Goal: Information Seeking & Learning: Check status

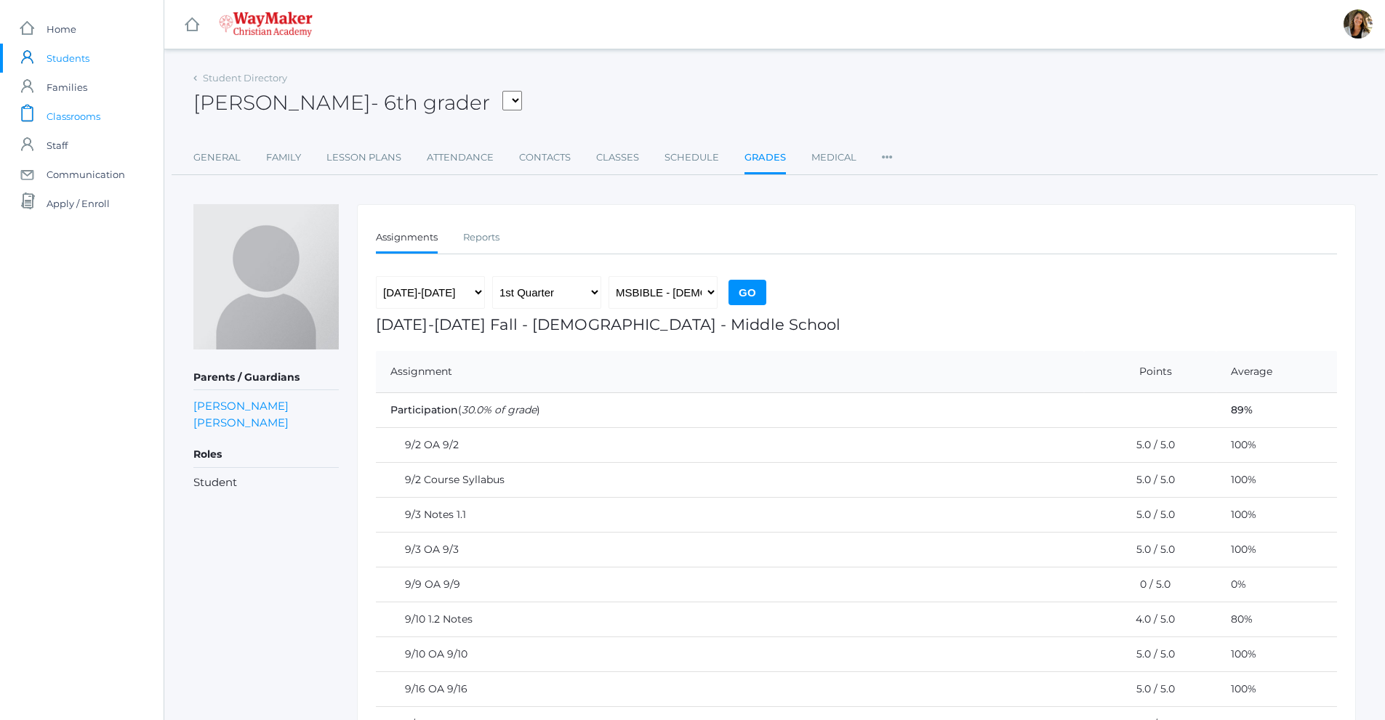
click at [78, 118] on span "Classrooms" at bounding box center [74, 116] width 54 height 29
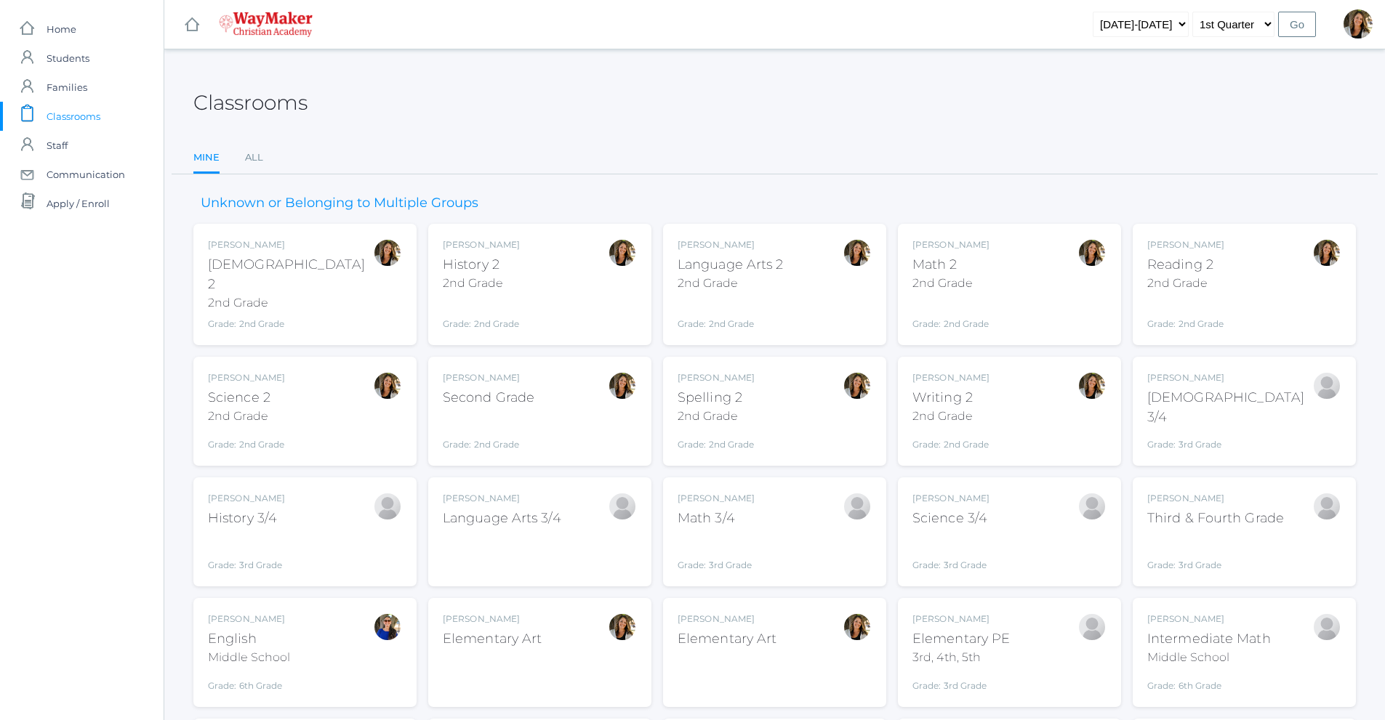
click at [1029, 286] on div "Amber Farnes Math 2 2nd Grade Grade: 2nd Grade 02ELEM" at bounding box center [1009, 284] width 194 height 92
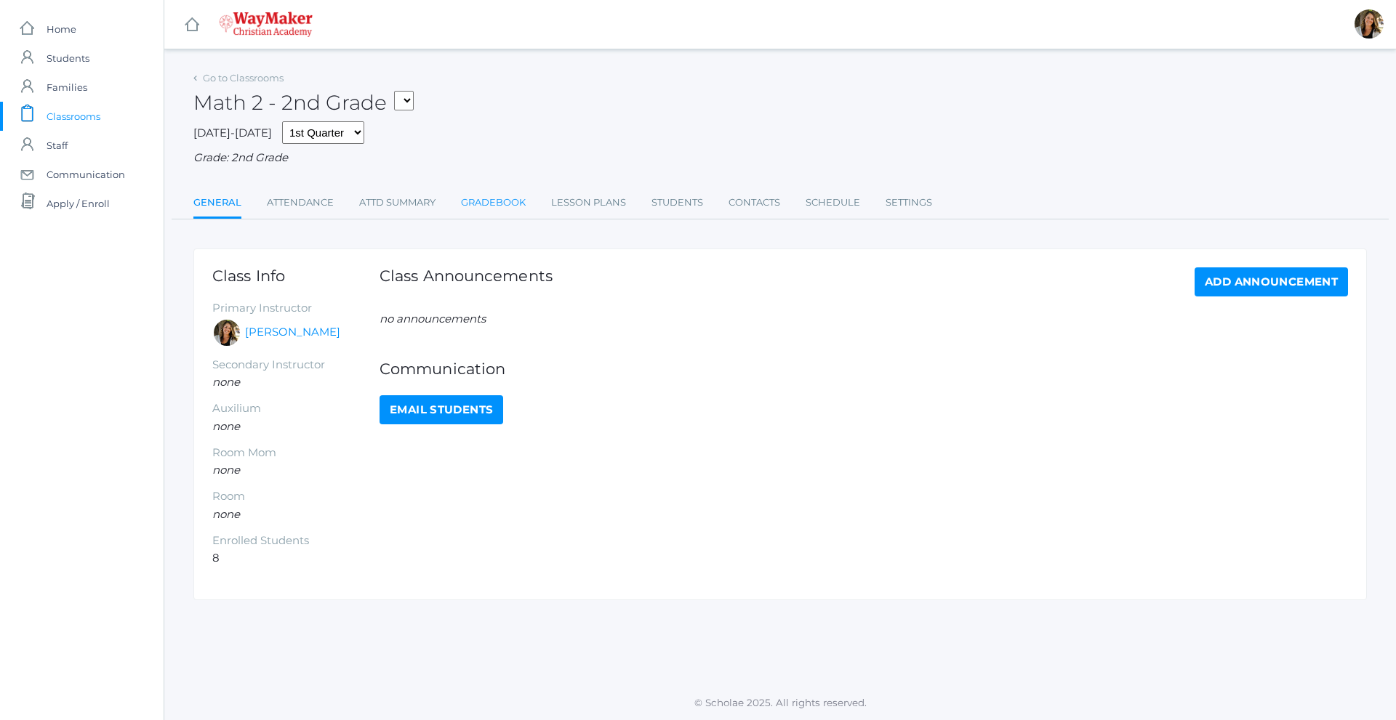
click at [524, 201] on link "Gradebook" at bounding box center [493, 202] width 65 height 29
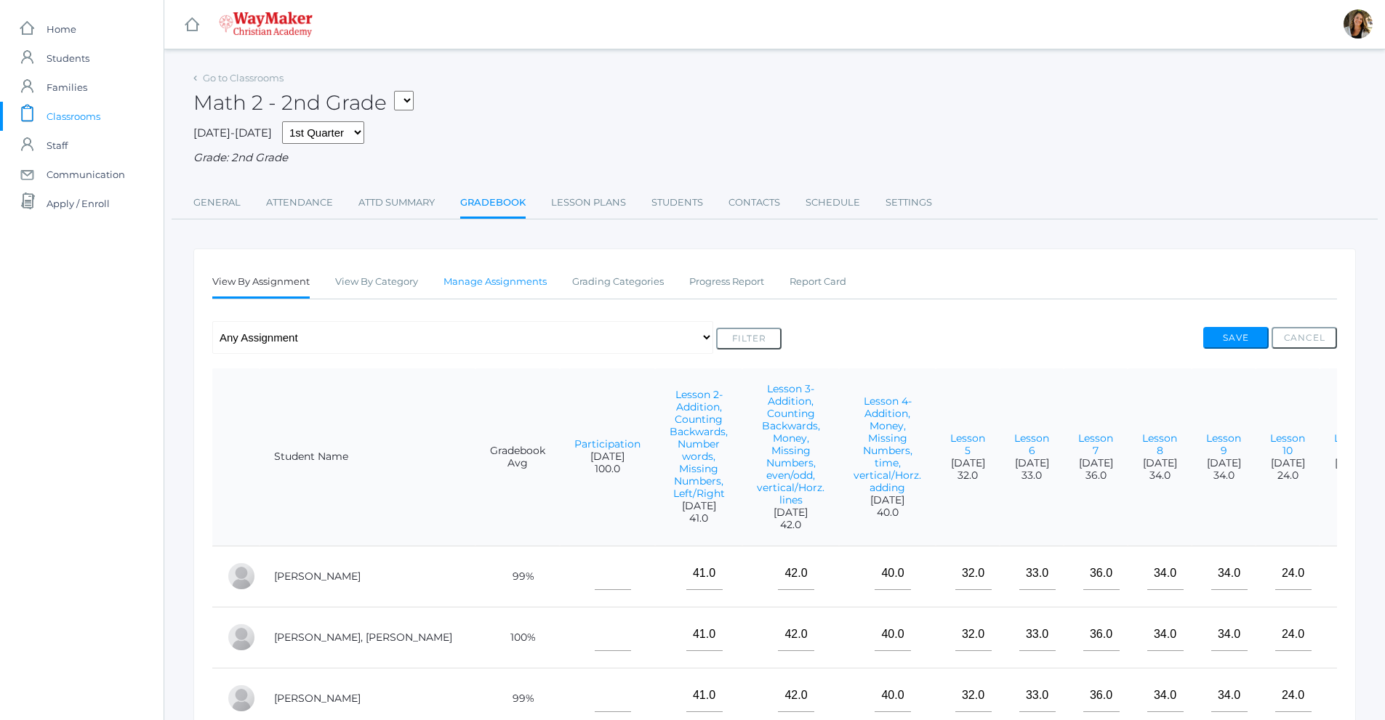
click at [504, 296] on link "Manage Assignments" at bounding box center [494, 282] width 103 height 29
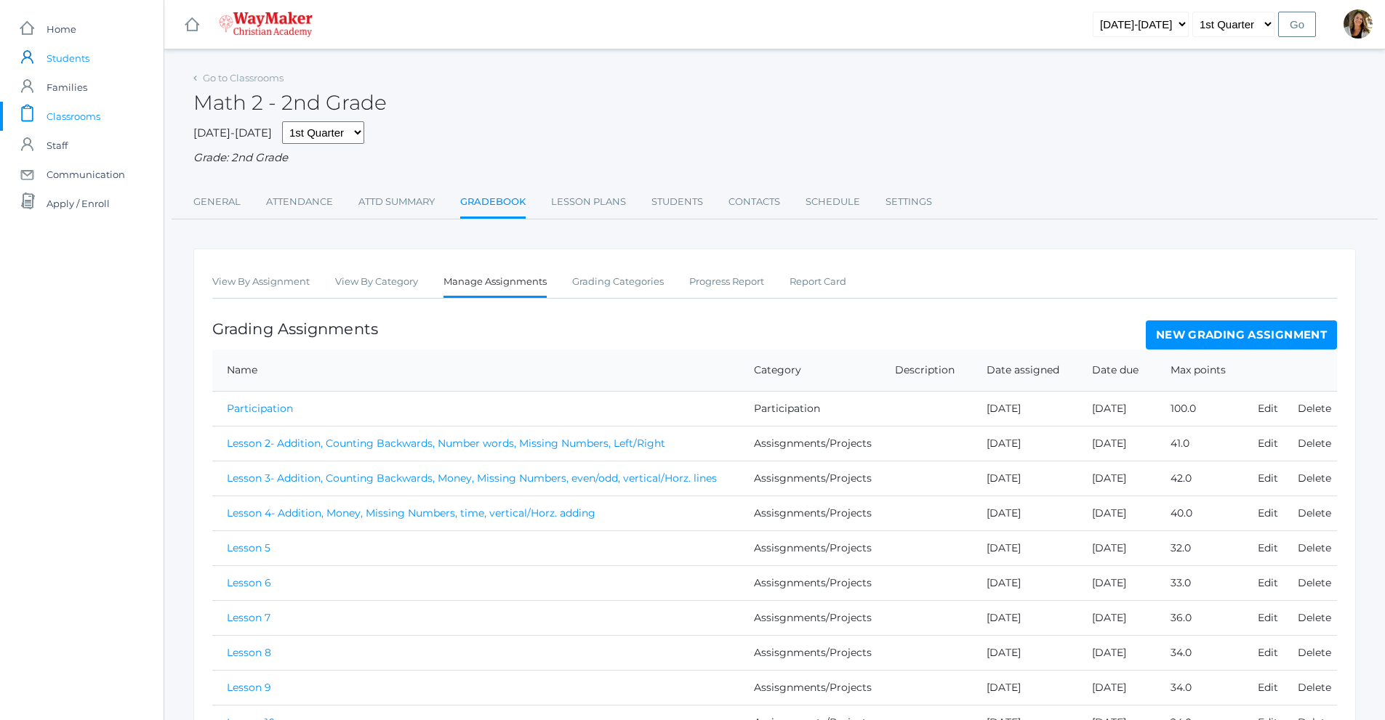
click at [100, 61] on link "icons/user/plain Created with Sketch. Students" at bounding box center [82, 58] width 164 height 29
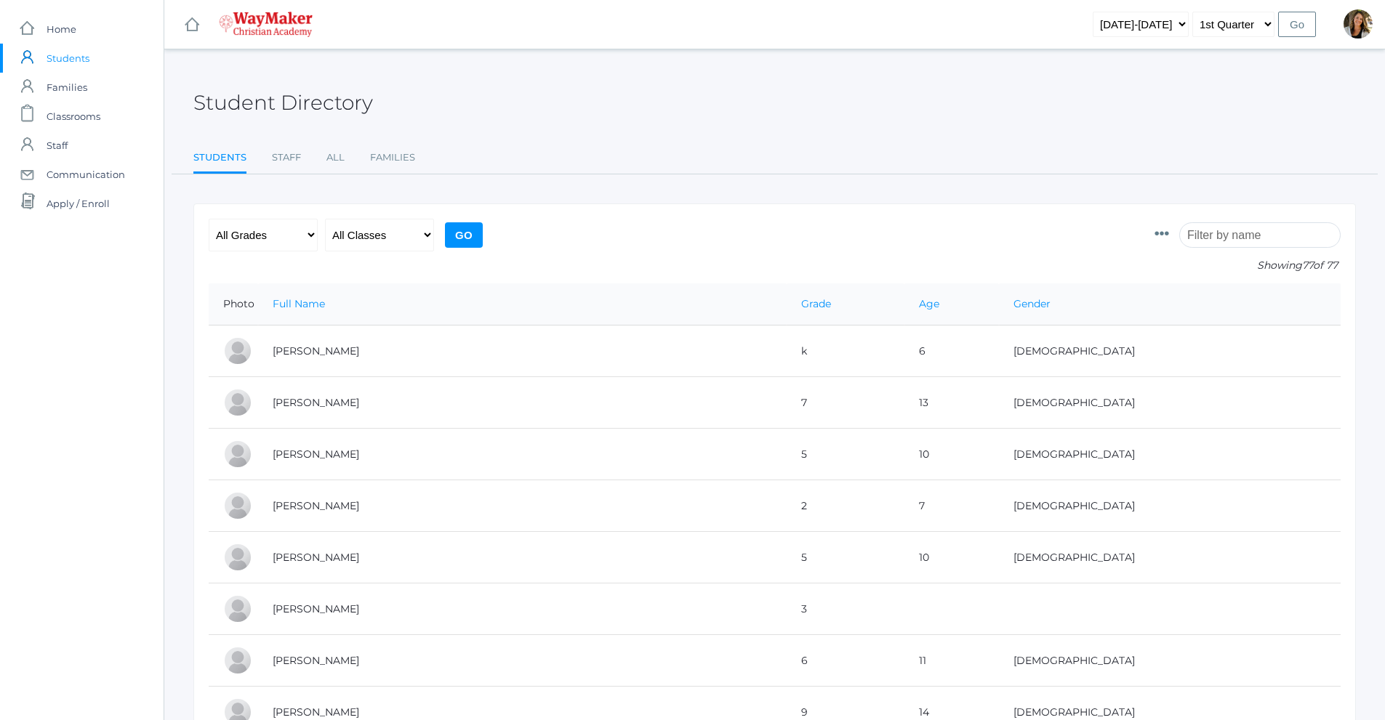
click at [92, 47] on link "icons/user/plain Created with Sketch. Students" at bounding box center [82, 58] width 164 height 29
click at [86, 19] on link "icons/ui/navigation/home Created with Sketch. Home" at bounding box center [82, 29] width 164 height 29
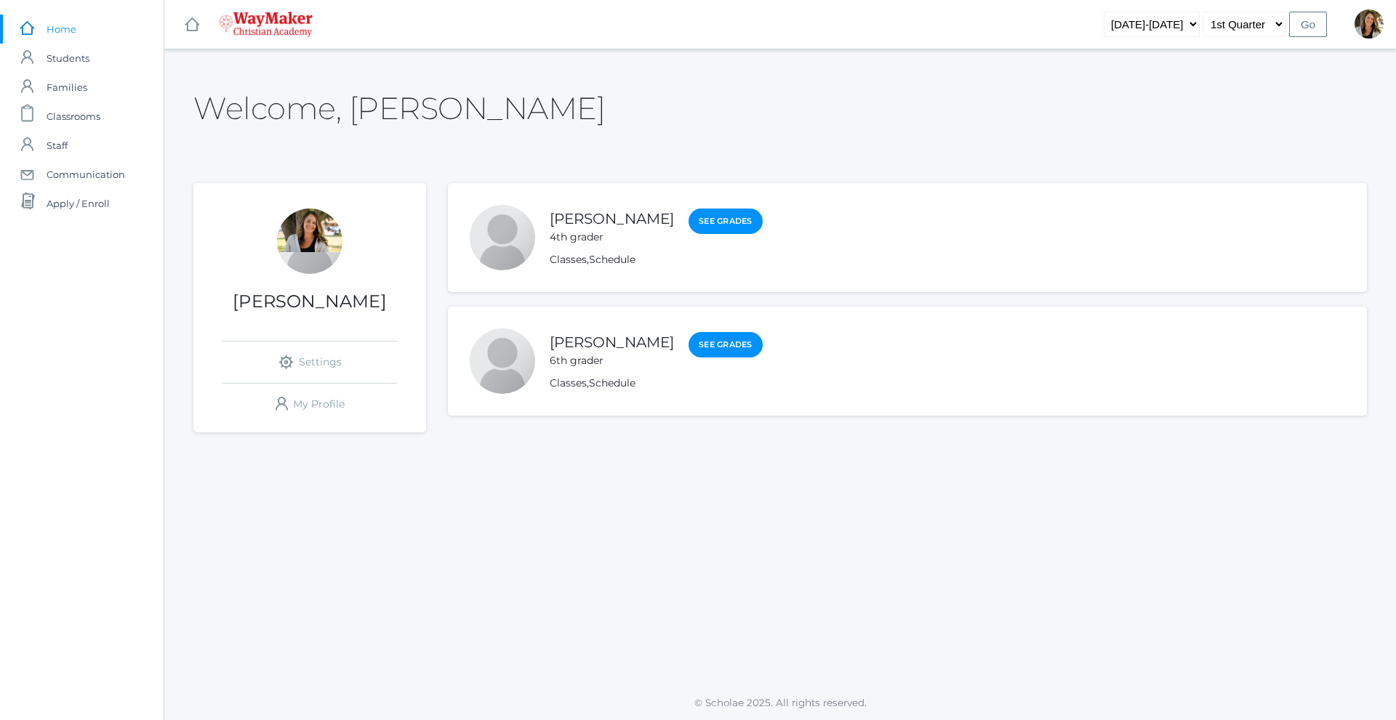
click at [583, 370] on div "Chase Farnes 6th grader See Grades Classes , Schedule" at bounding box center [656, 361] width 213 height 60
click at [704, 353] on link "See Grades" at bounding box center [725, 345] width 74 height 26
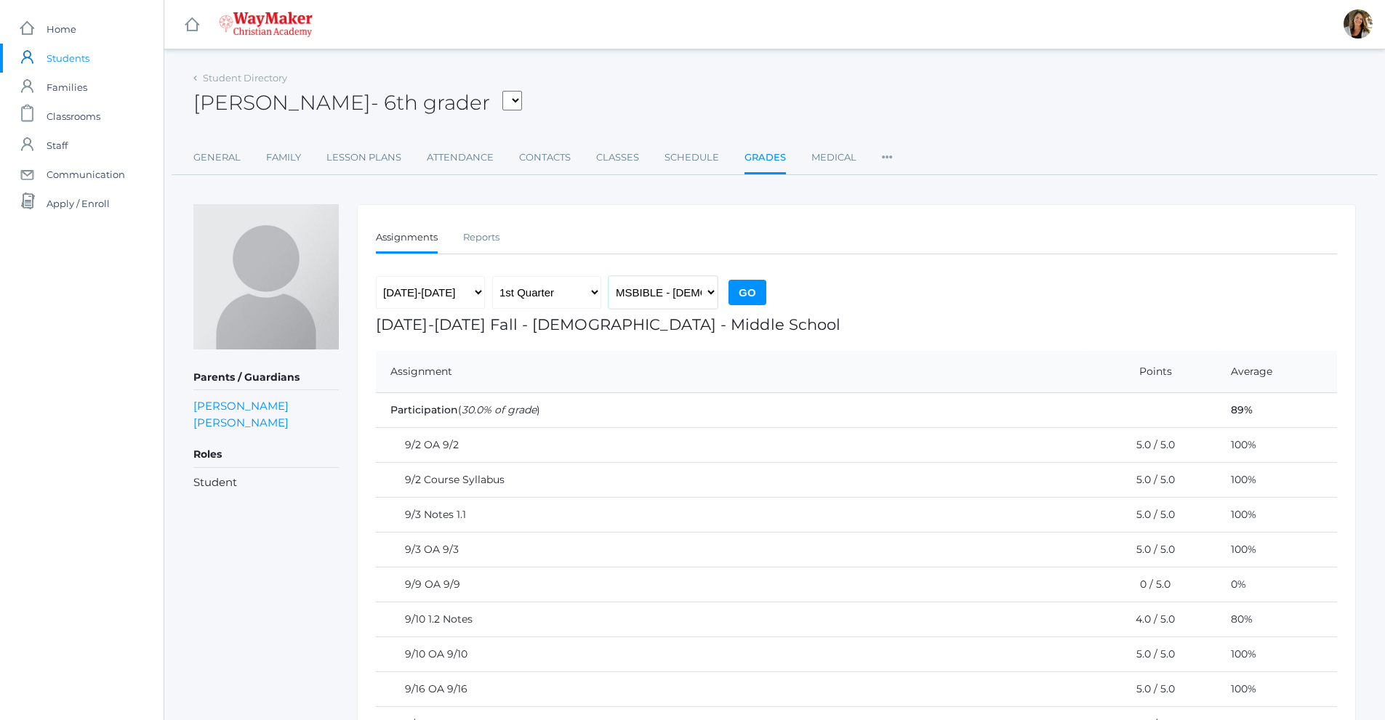
click at [662, 305] on select "MSBIBLE - Bible Middle School THEATER - Drama Middle School SPACE - Earth & Spa…" at bounding box center [662, 292] width 109 height 33
select select "2522"
click at [608, 276] on select "MSBIBLE - Bible Middle School THEATER - Drama Middle School SPACE - Earth & Spa…" at bounding box center [662, 292] width 109 height 33
drag, startPoint x: 755, startPoint y: 295, endPoint x: 754, endPoint y: 308, distance: 13.2
click at [755, 295] on input "Go" at bounding box center [747, 292] width 38 height 25
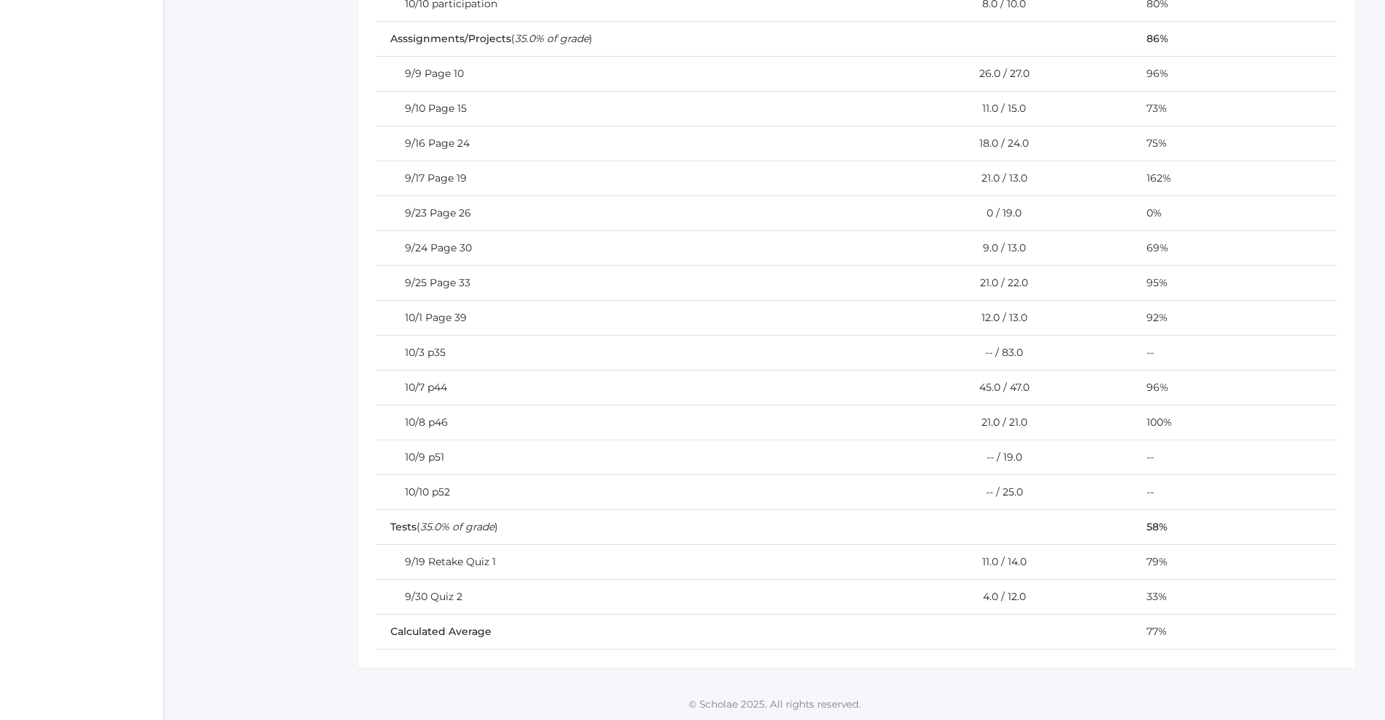
scroll to position [651, 0]
